Goal: Task Accomplishment & Management: Use online tool/utility

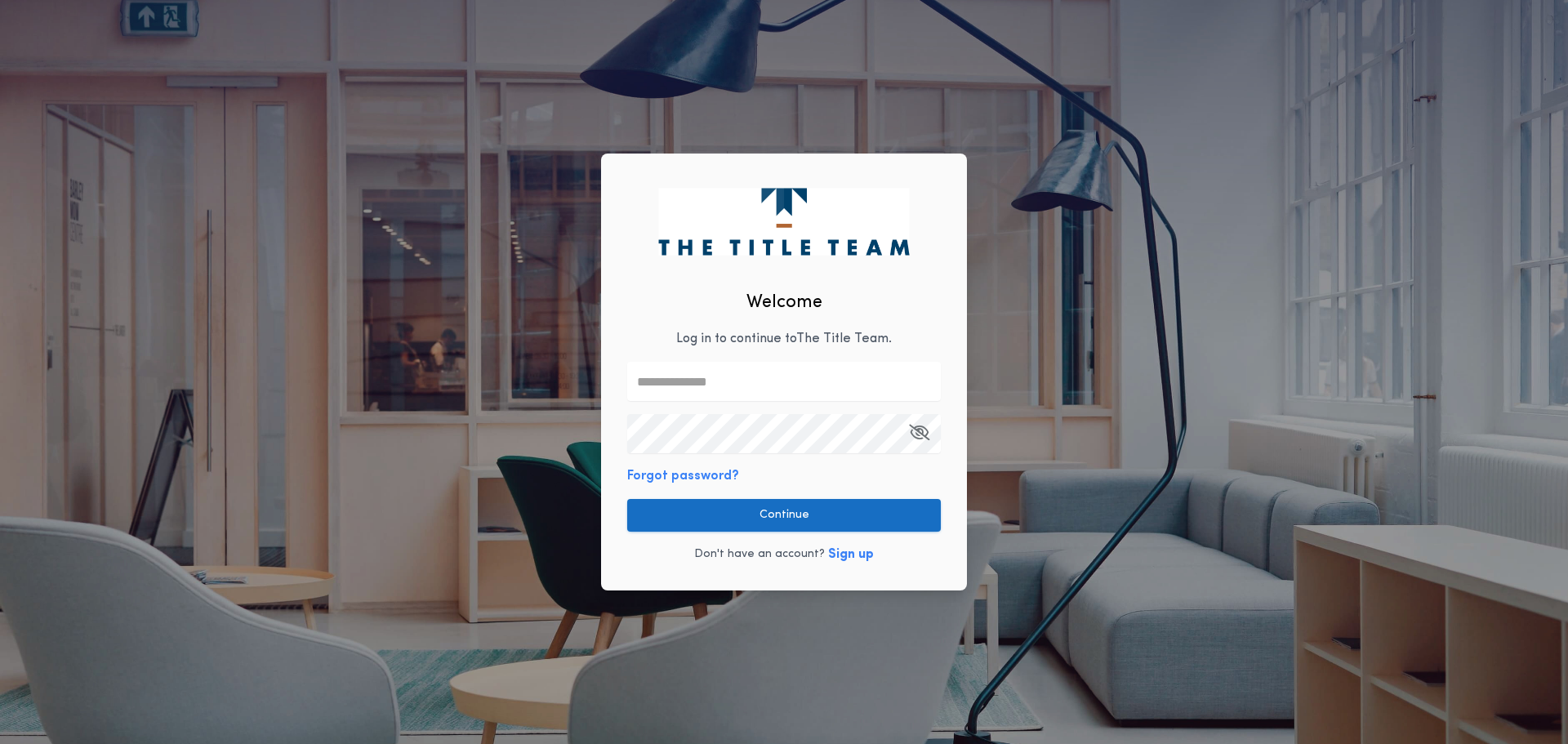
type input "**********"
click at [810, 521] on button "Continue" at bounding box center [784, 515] width 314 height 32
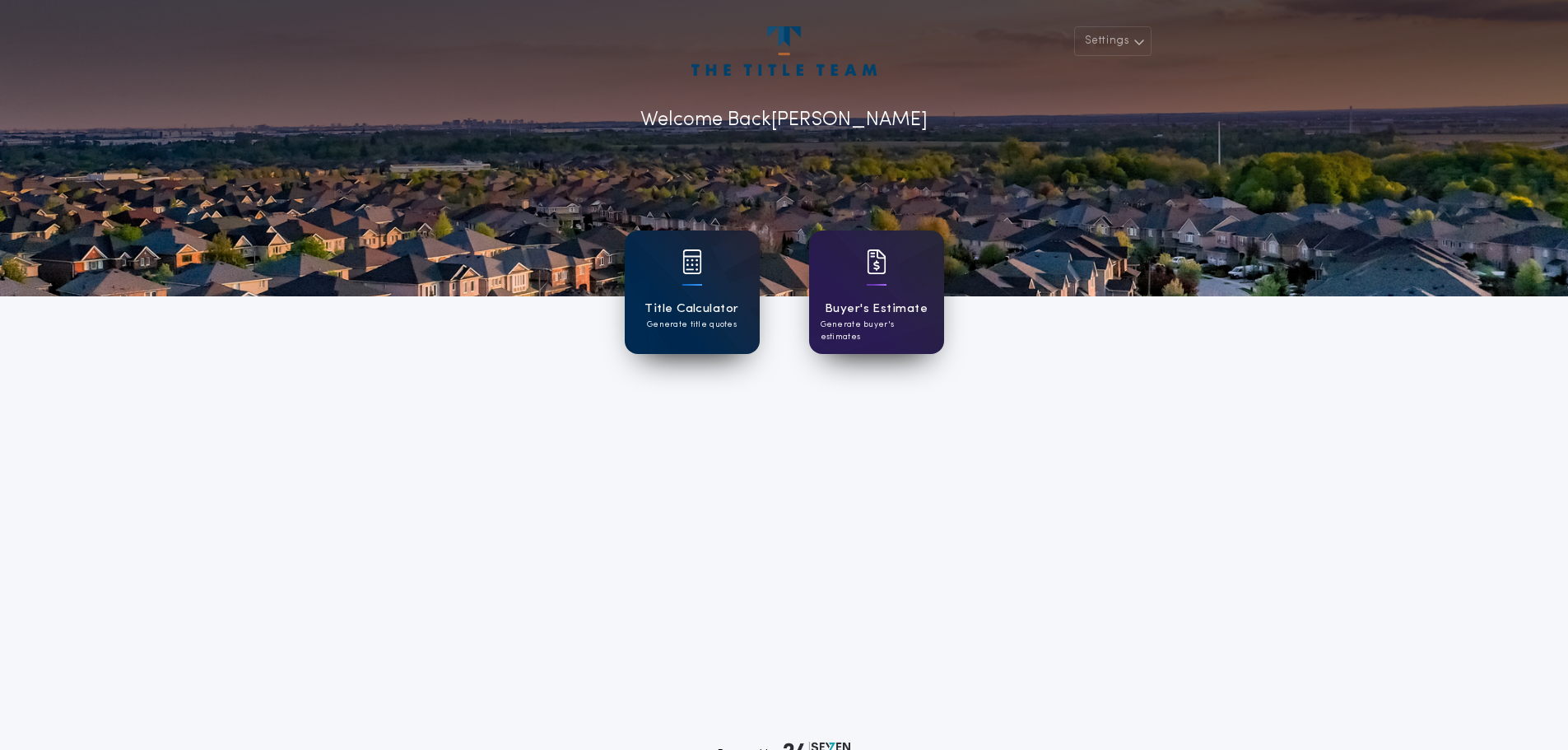
click at [633, 294] on div "Title Calculator Generate title quotes" at bounding box center [692, 292] width 135 height 124
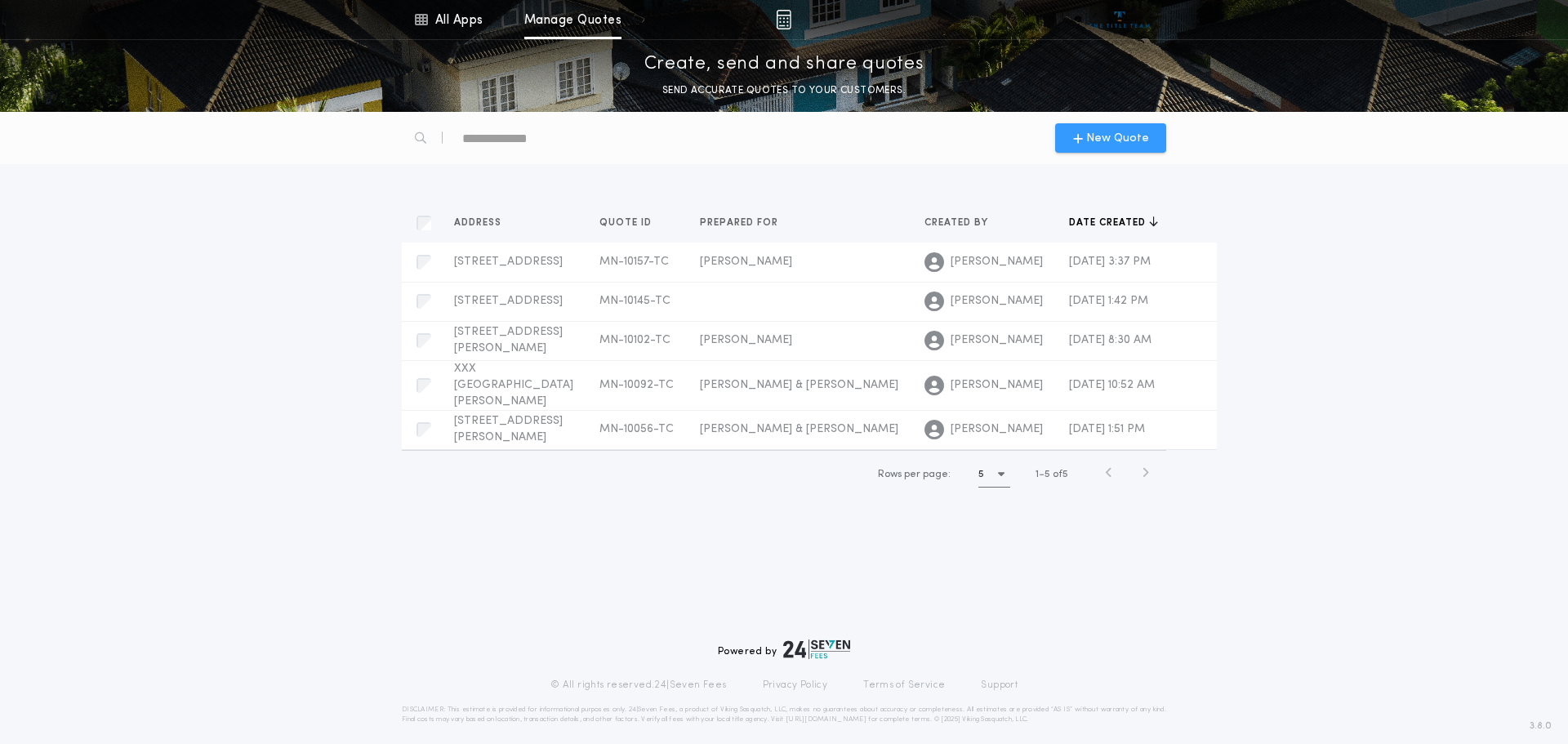
click at [1117, 149] on div "New Quote" at bounding box center [1111, 138] width 111 height 29
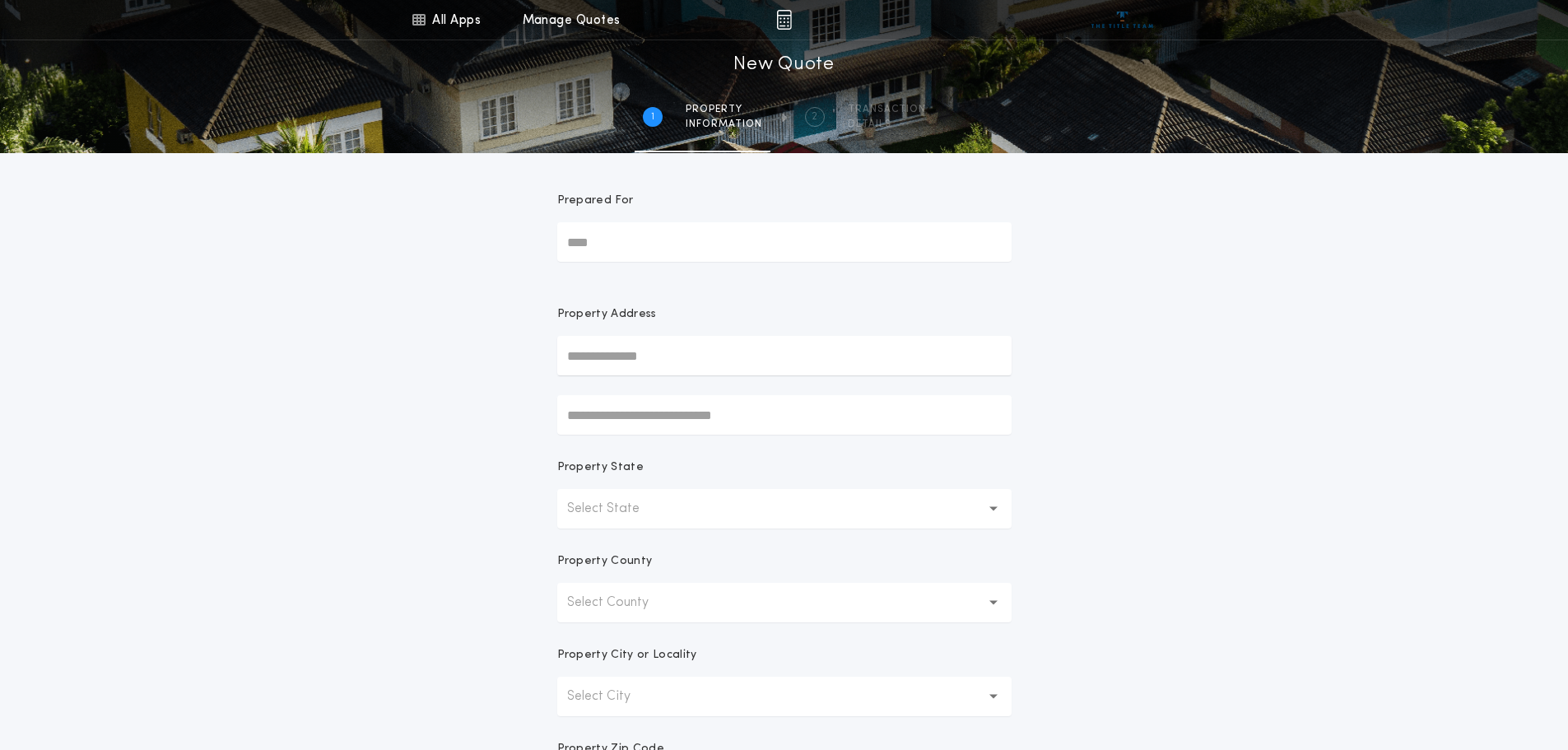
click at [838, 250] on input "Prepared For" at bounding box center [784, 242] width 454 height 40
type input "**********"
click at [848, 353] on input "text" at bounding box center [784, 356] width 454 height 40
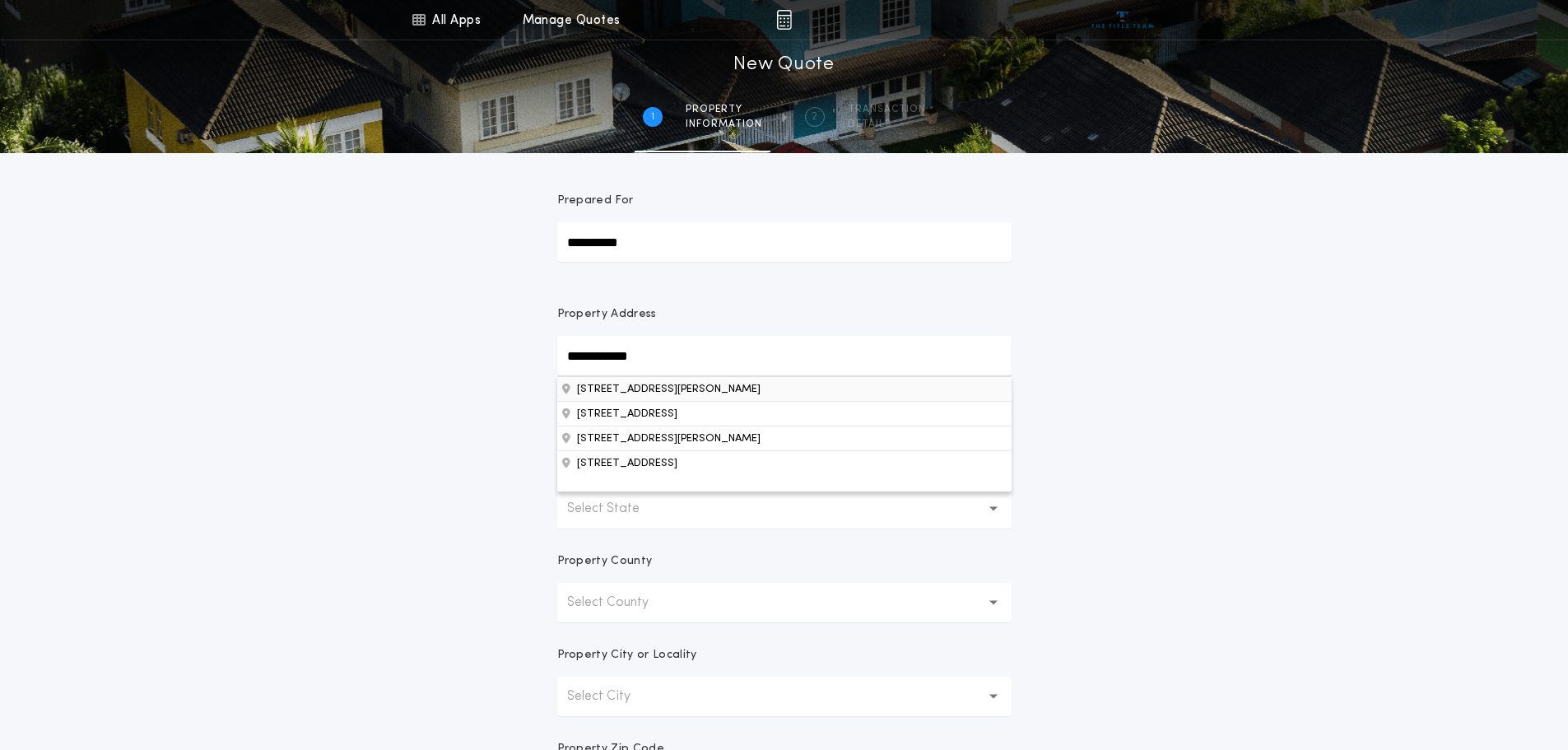
click at [801, 386] on button "[STREET_ADDRESS][PERSON_NAME]" at bounding box center [784, 388] width 454 height 25
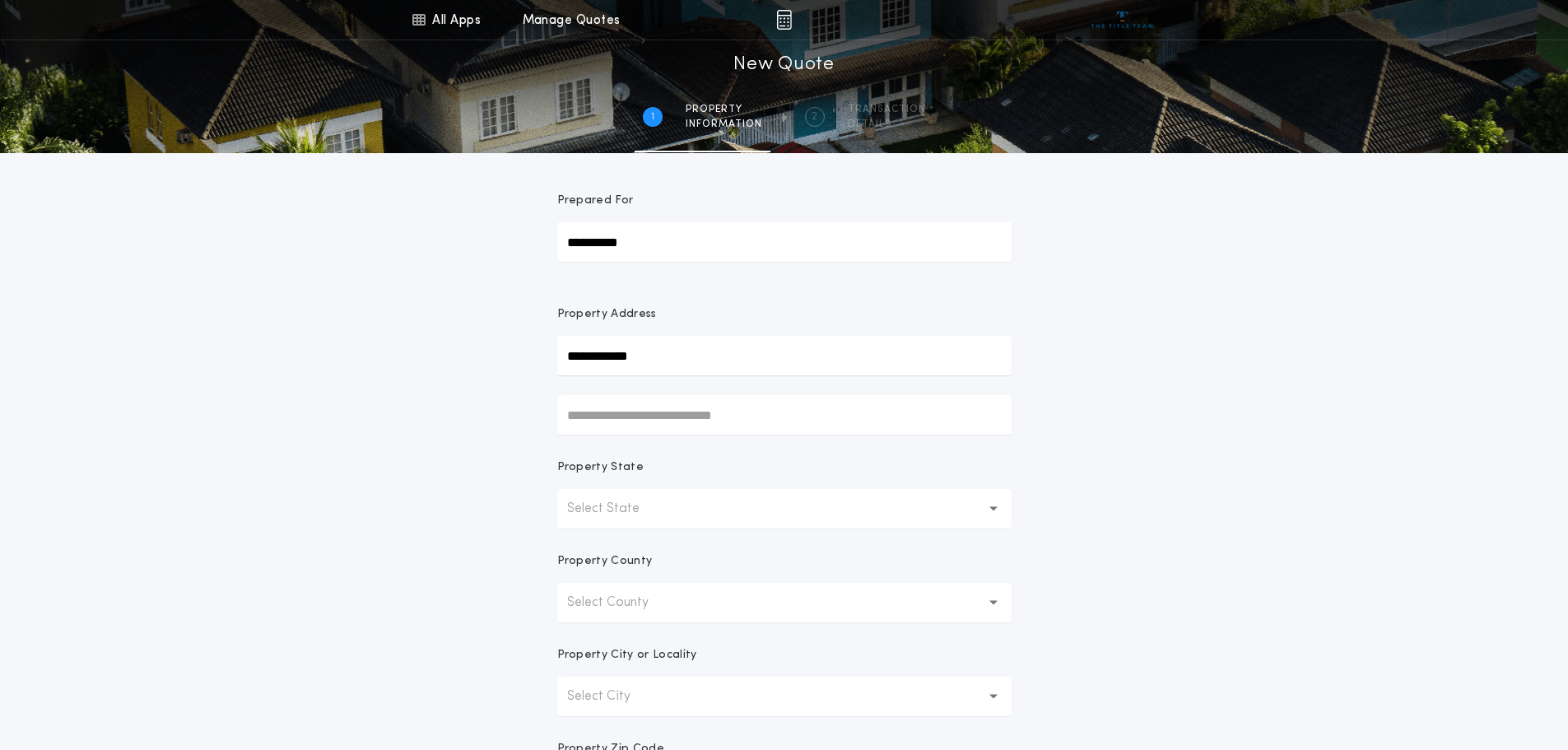
type input "**********"
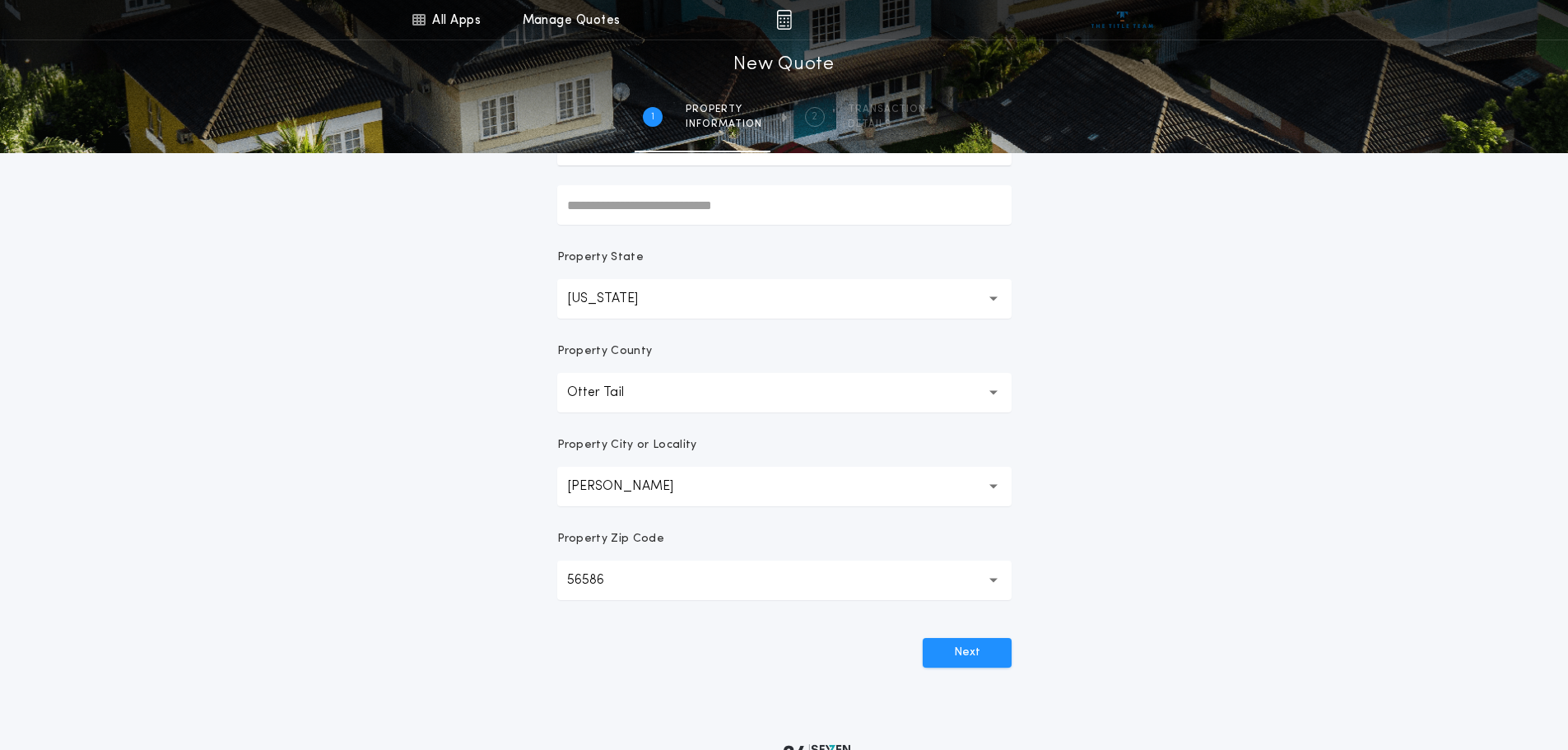
scroll to position [247, 0]
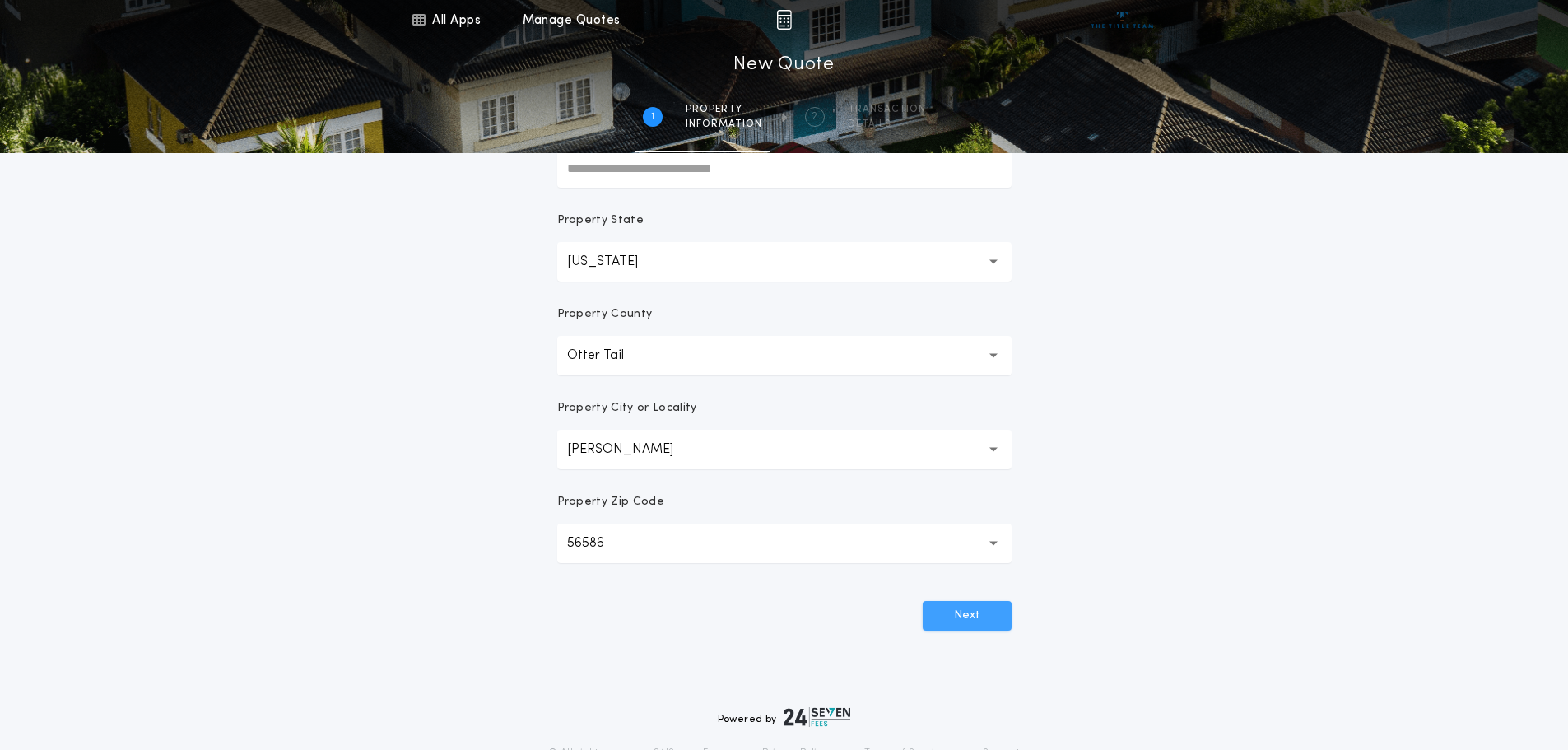
click at [970, 610] on button "Next" at bounding box center [966, 616] width 89 height 29
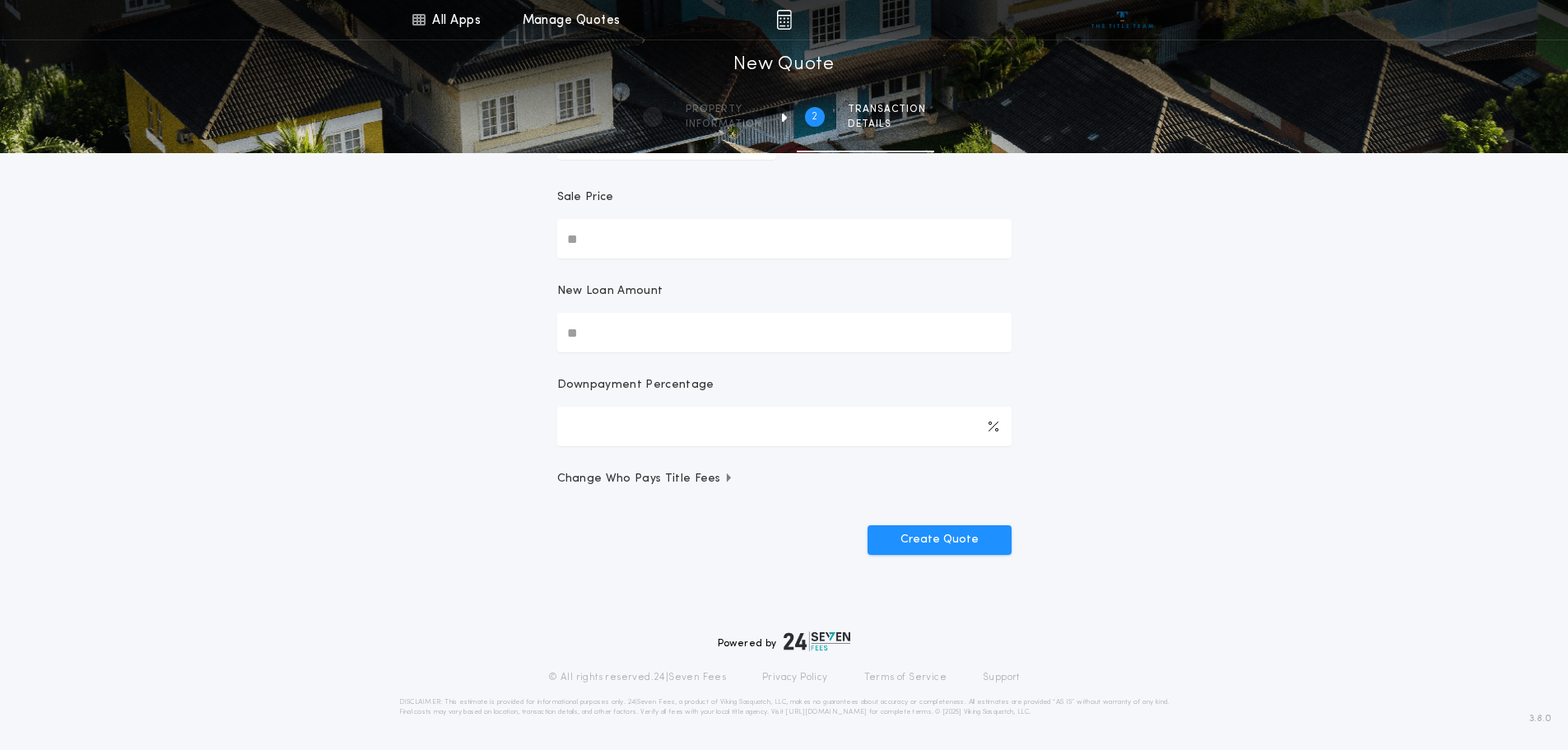
scroll to position [0, 0]
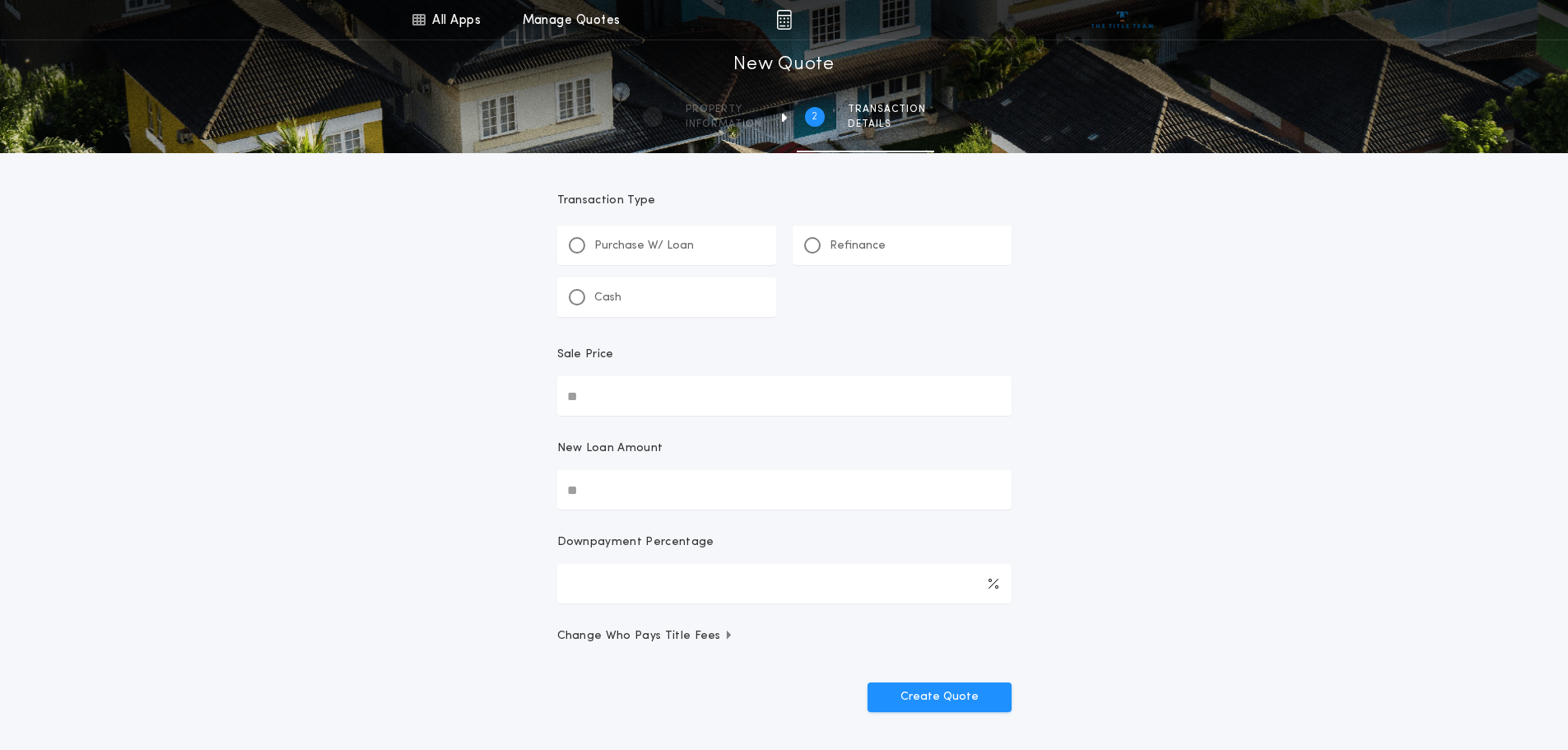
click at [898, 239] on div "Refinance" at bounding box center [902, 245] width 219 height 40
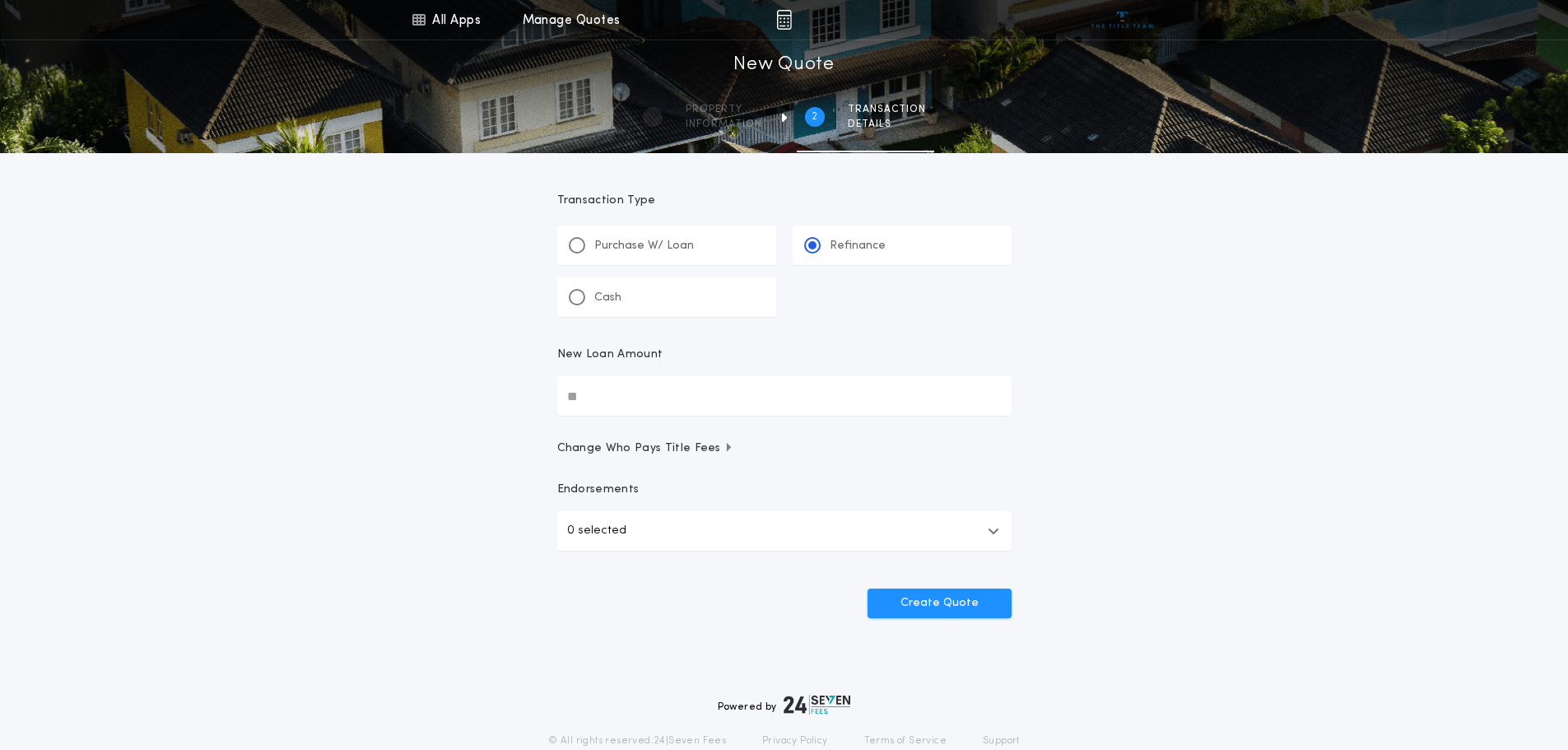
click at [750, 390] on input "New Loan Amount" at bounding box center [784, 396] width 454 height 40
type input "*******"
click at [726, 525] on button "0 selected" at bounding box center [784, 531] width 454 height 40
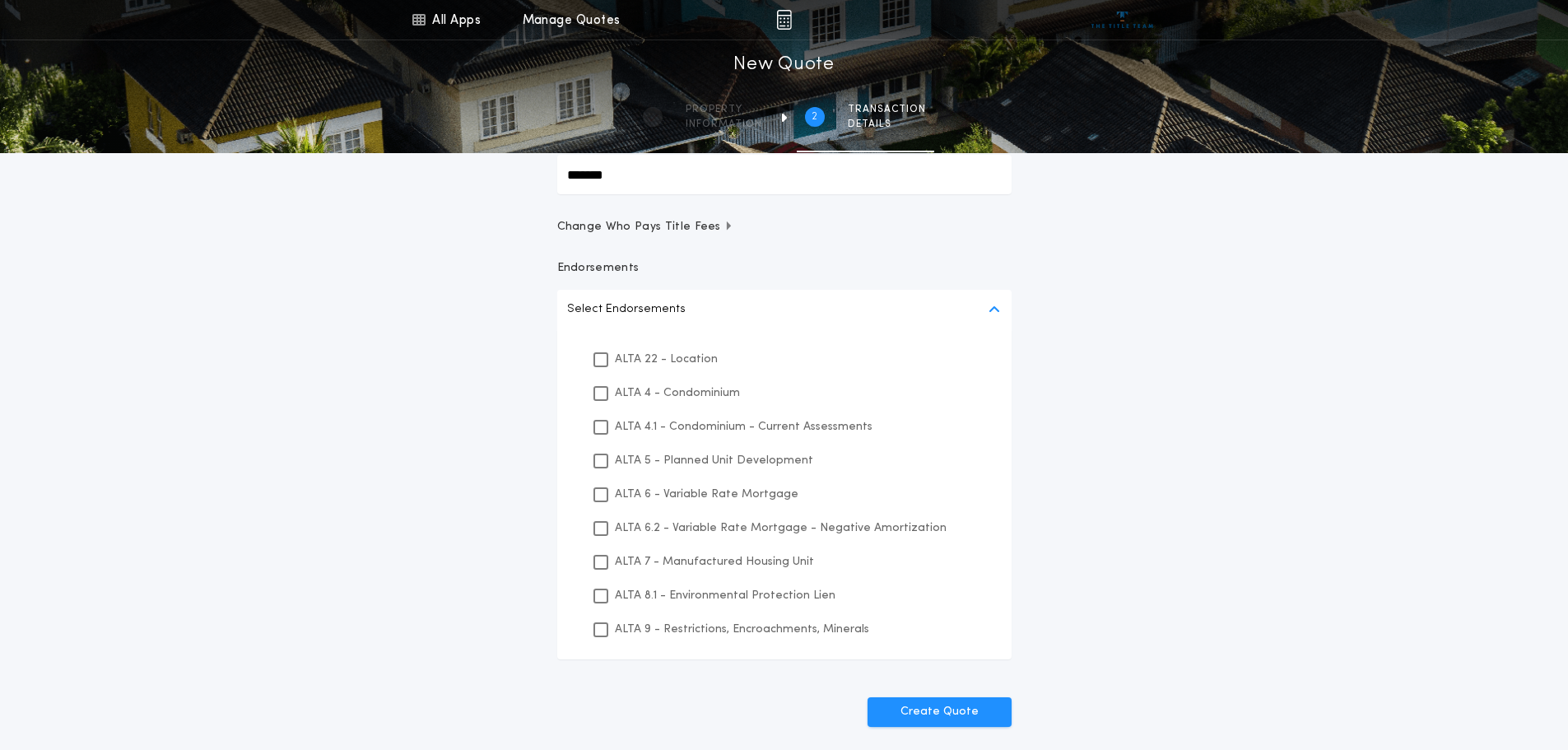
scroll to position [247, 0]
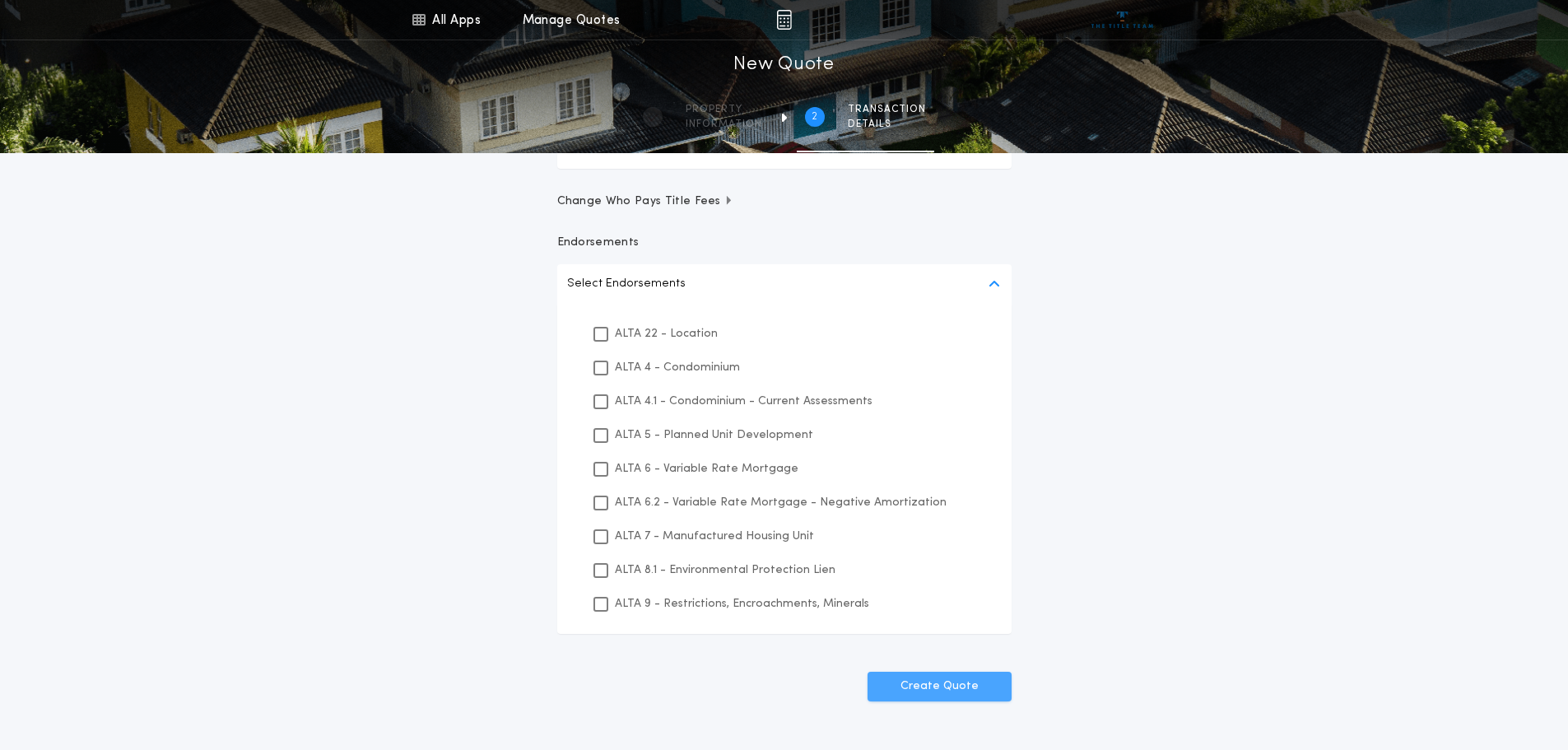
click at [995, 690] on button "Create Quote" at bounding box center [940, 686] width 144 height 29
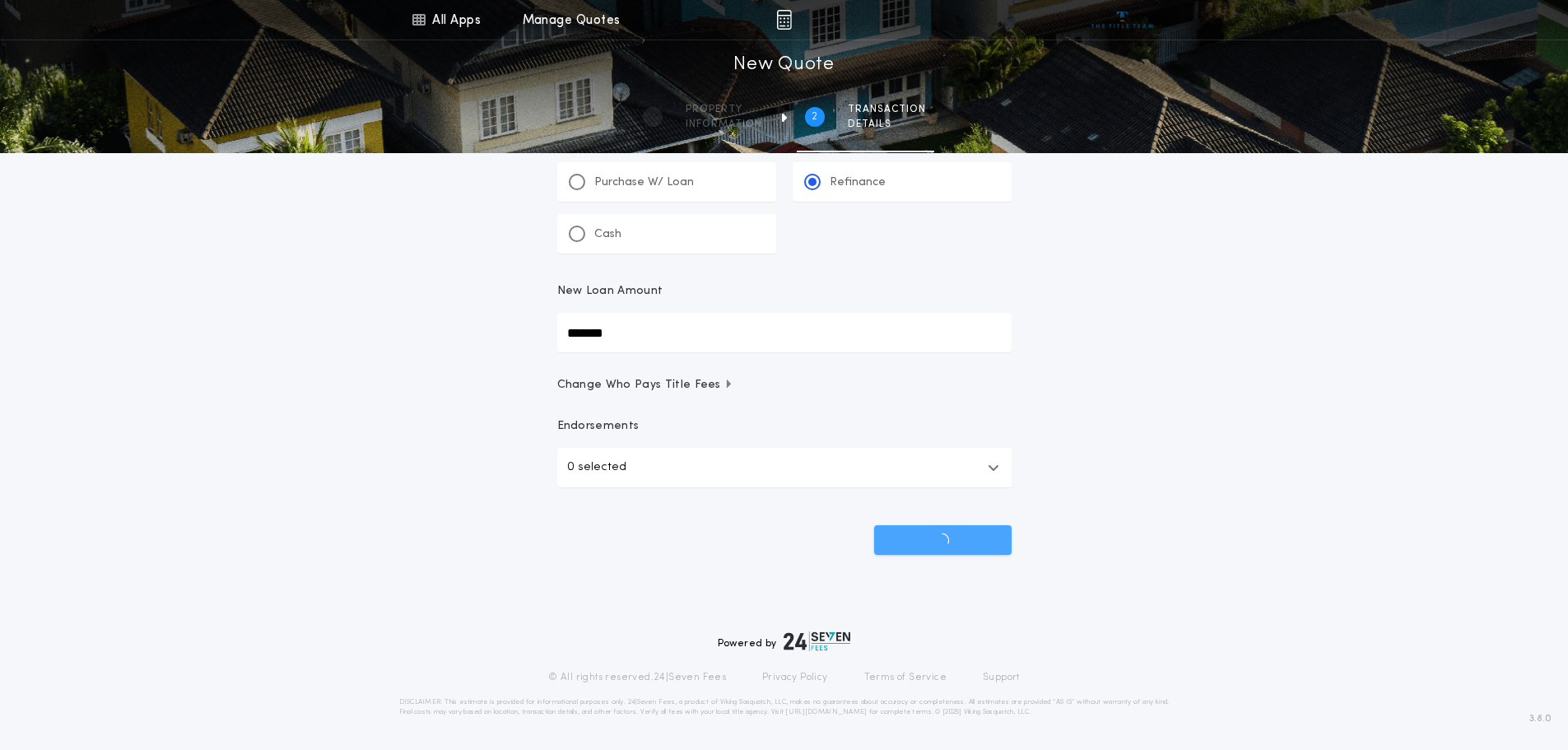
scroll to position [64, 0]
click at [720, 378] on span "Change Who Pays Title Fees" at bounding box center [646, 384] width 177 height 16
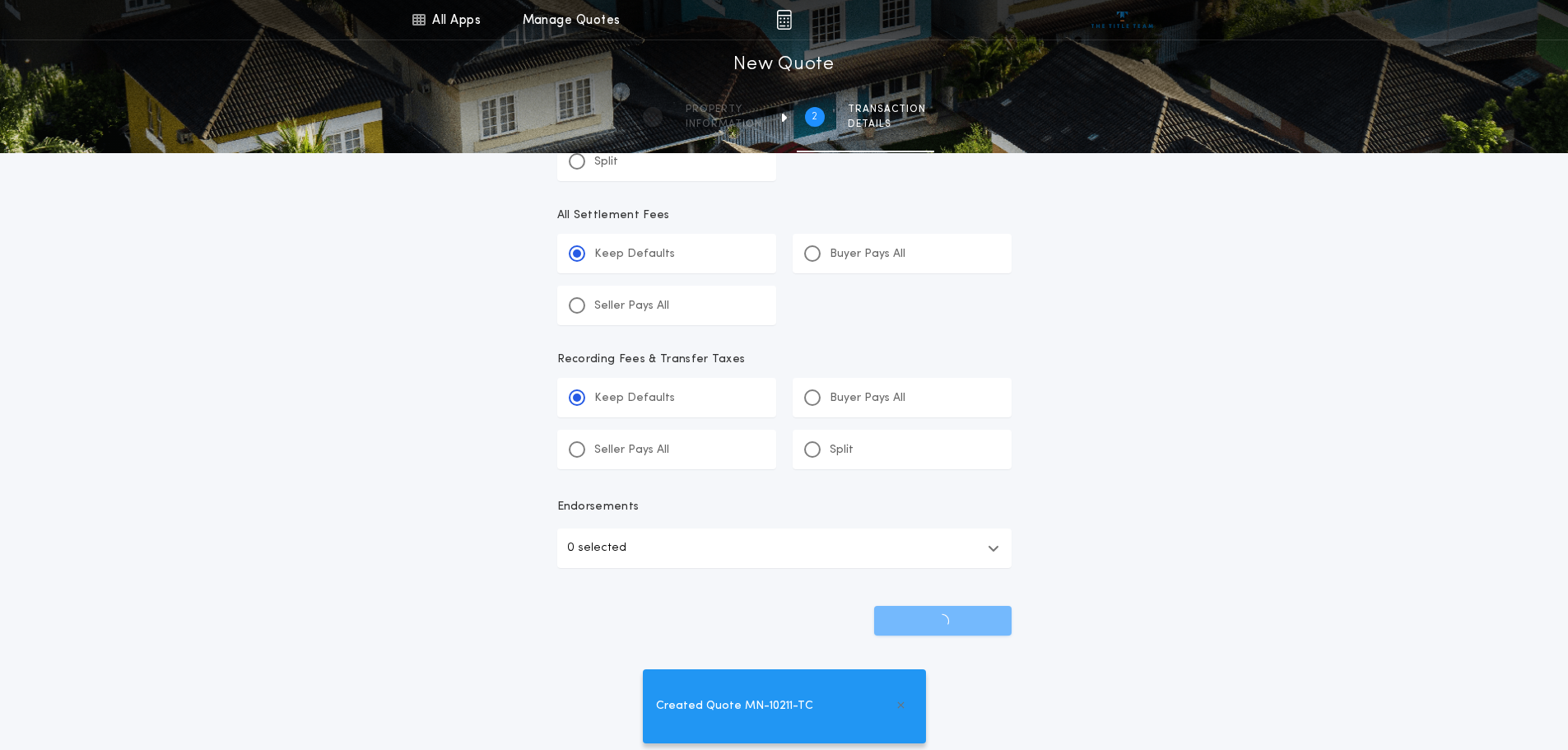
scroll to position [487, 0]
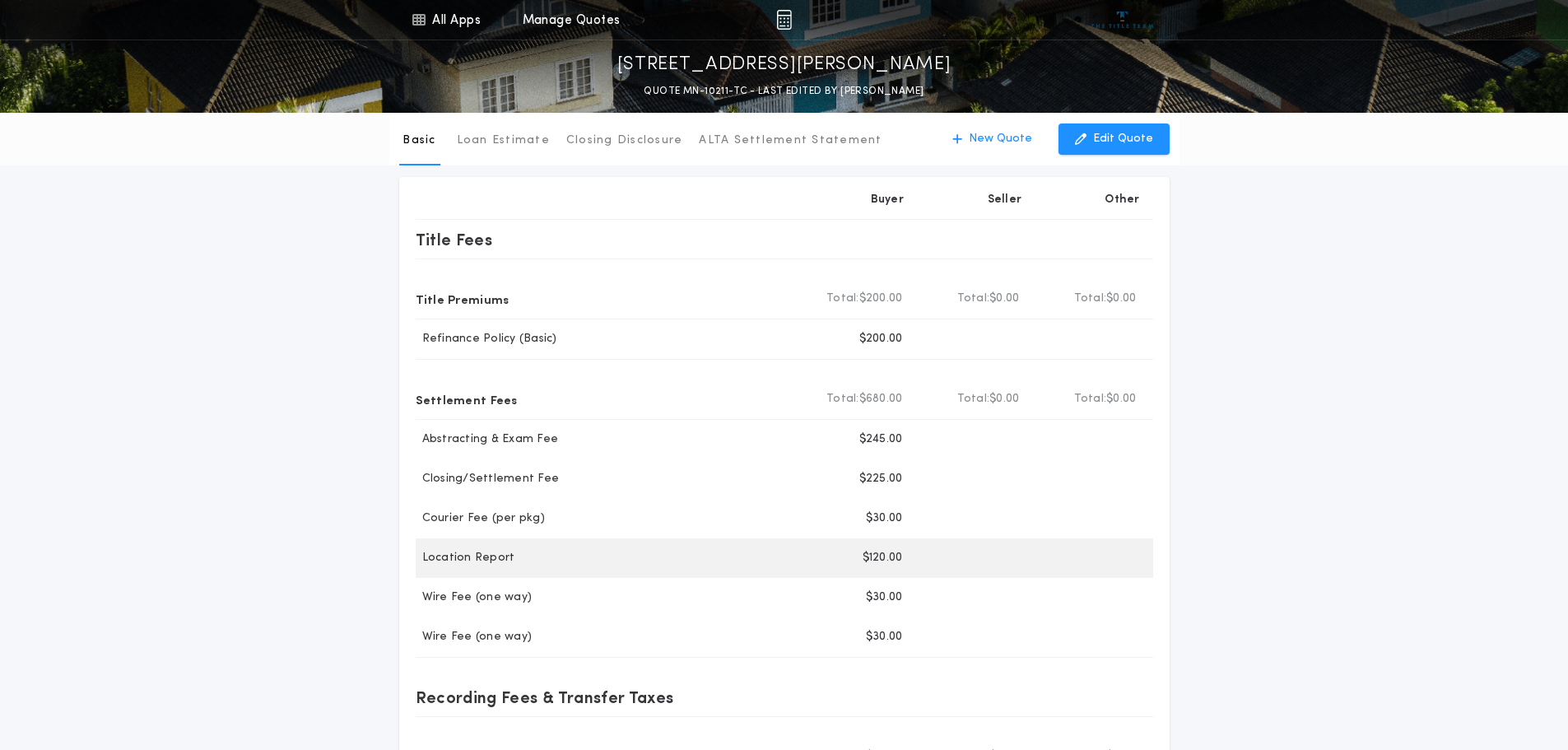
scroll to position [9, 0]
